Goal: Task Accomplishment & Management: Use online tool/utility

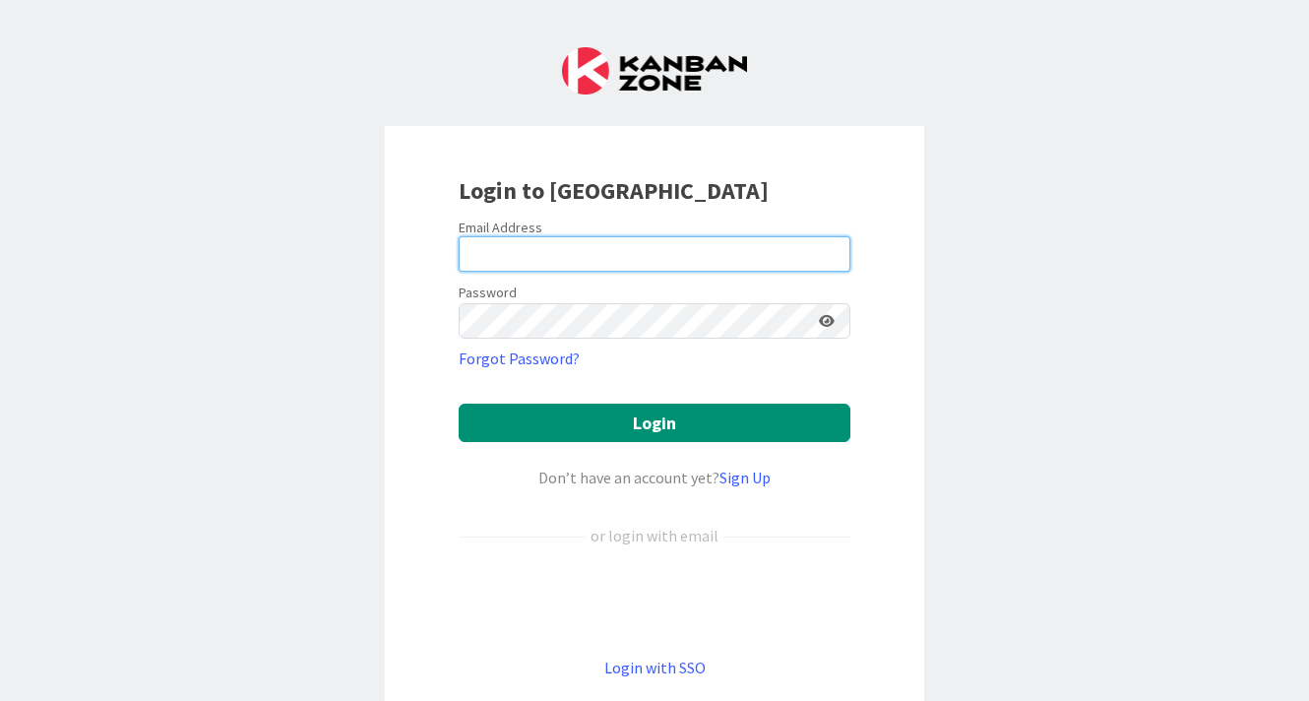
click at [565, 239] on input "email" at bounding box center [655, 253] width 392 height 35
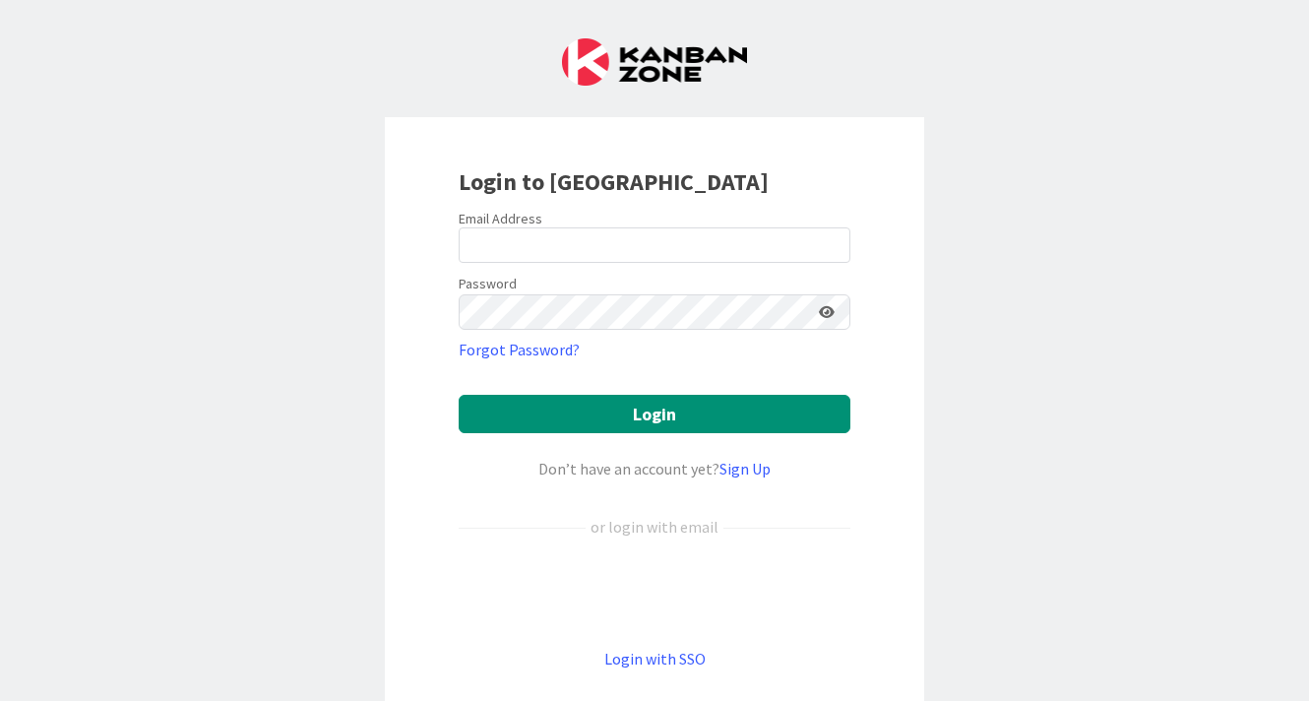
scroll to position [6, 0]
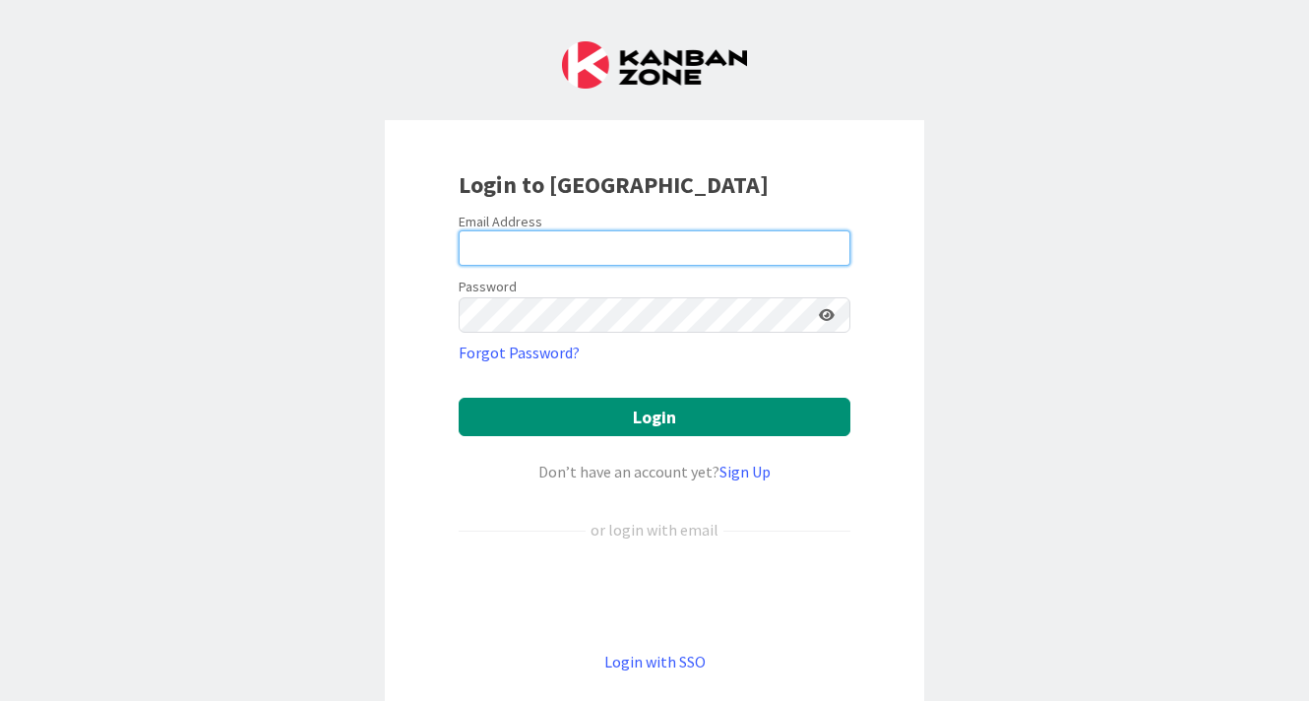
click at [633, 262] on input "email" at bounding box center [655, 247] width 392 height 35
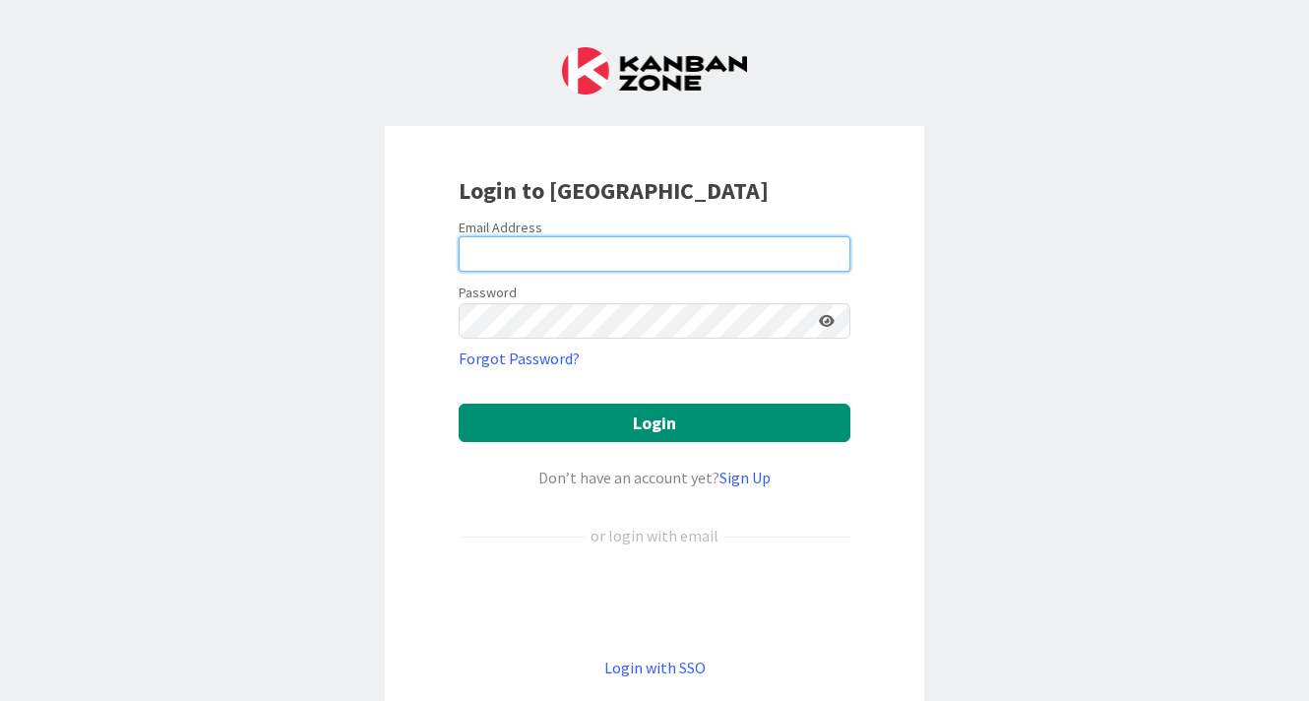
click at [583, 252] on input "email" at bounding box center [655, 253] width 392 height 35
click at [1217, 252] on div "Login to [GEOGRAPHIC_DATA] Email Address Password Forgot Password? Login Don’t …" at bounding box center [654, 350] width 1309 height 701
